Goal: Navigation & Orientation: Find specific page/section

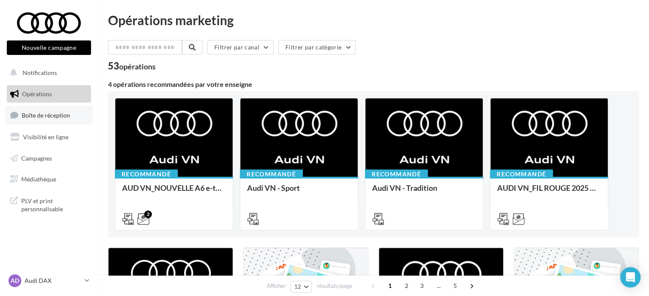
click at [37, 113] on span "Boîte de réception" at bounding box center [46, 115] width 49 height 7
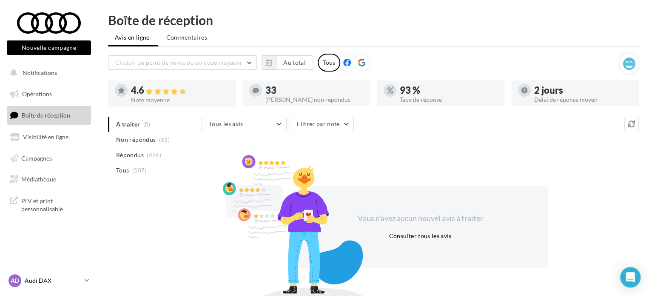
click at [49, 282] on p "Audi DAX" at bounding box center [53, 280] width 57 height 9
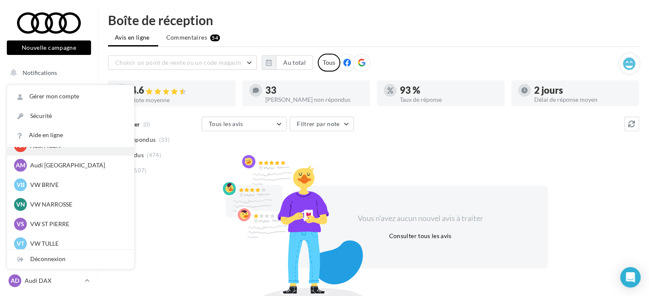
scroll to position [59, 0]
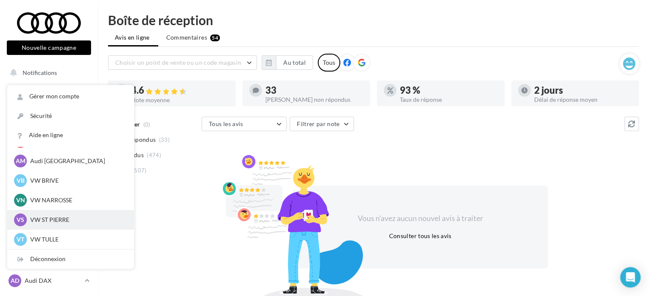
click at [76, 219] on p "VW ST PIERRE" at bounding box center [77, 219] width 94 height 9
